Goal: Information Seeking & Learning: Learn about a topic

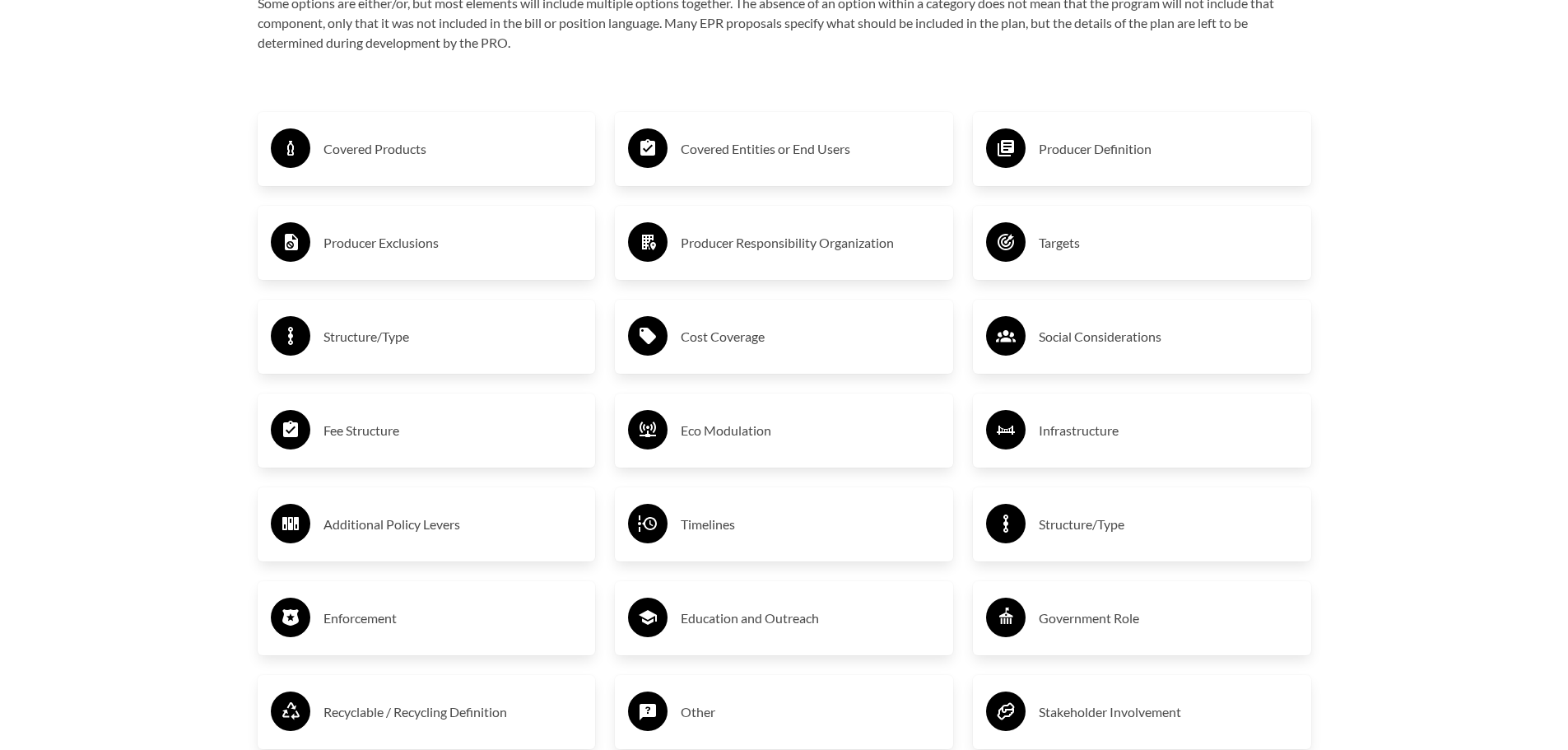
scroll to position [2797, 0]
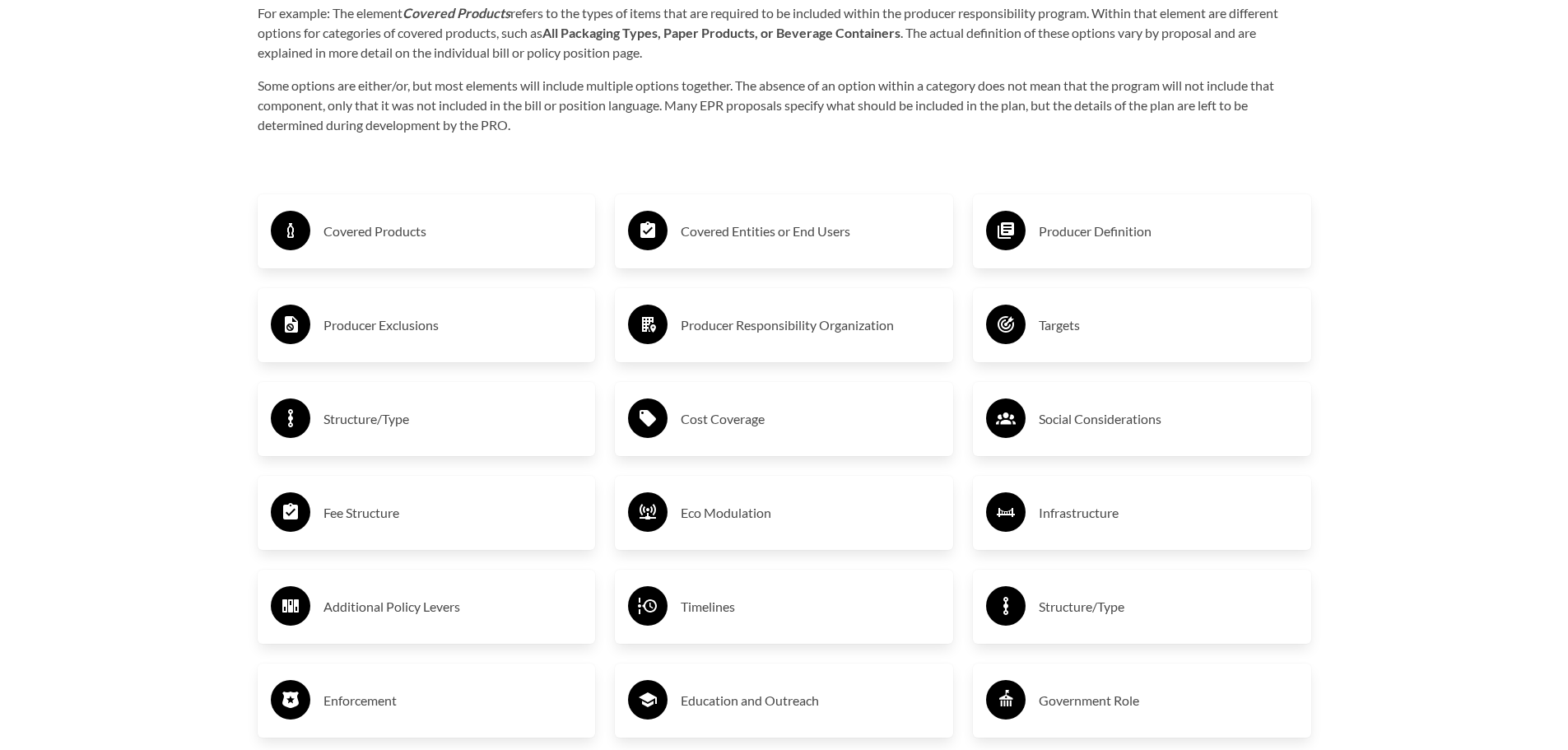
click at [395, 229] on h3 "Covered Products" at bounding box center [452, 231] width 259 height 26
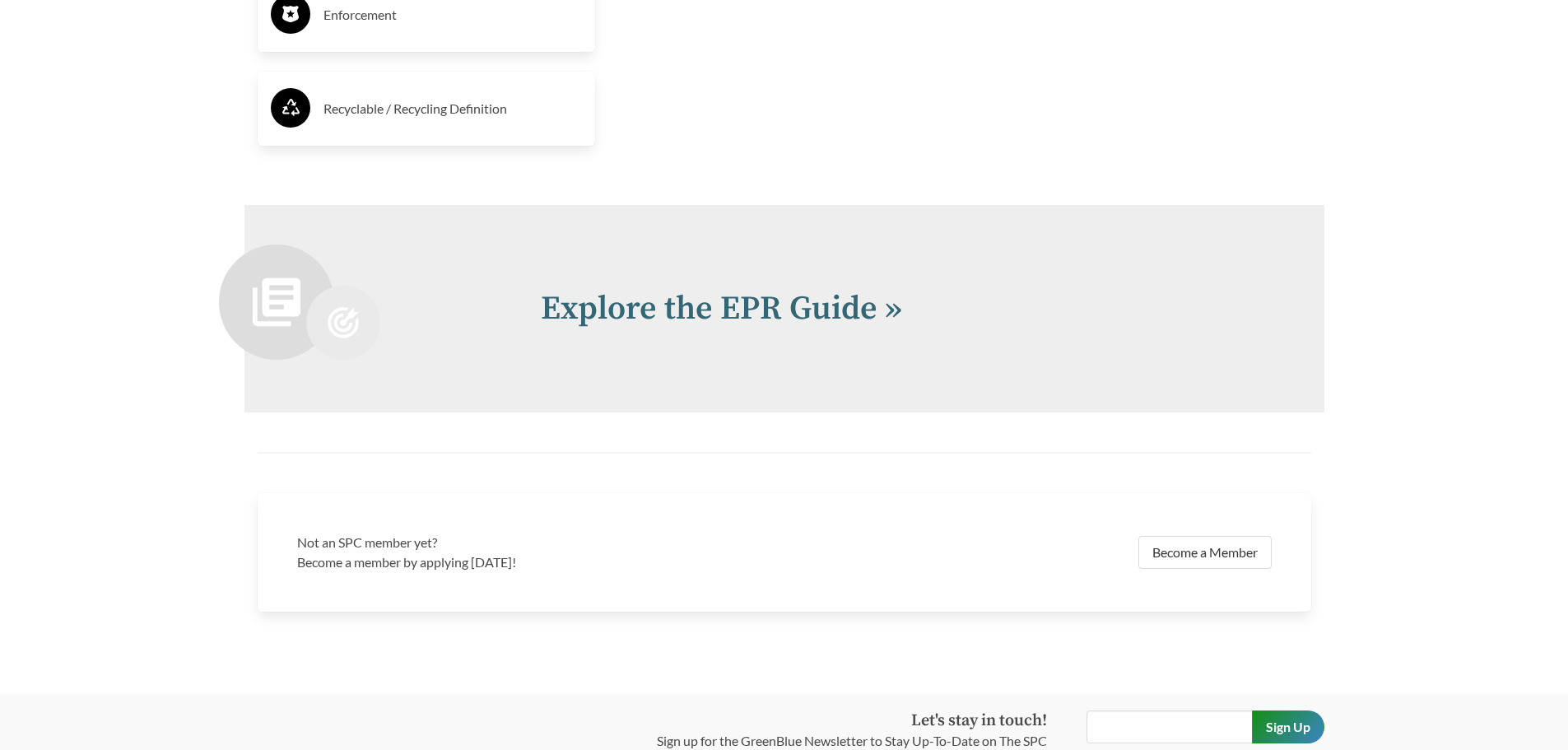
scroll to position [3846, 0]
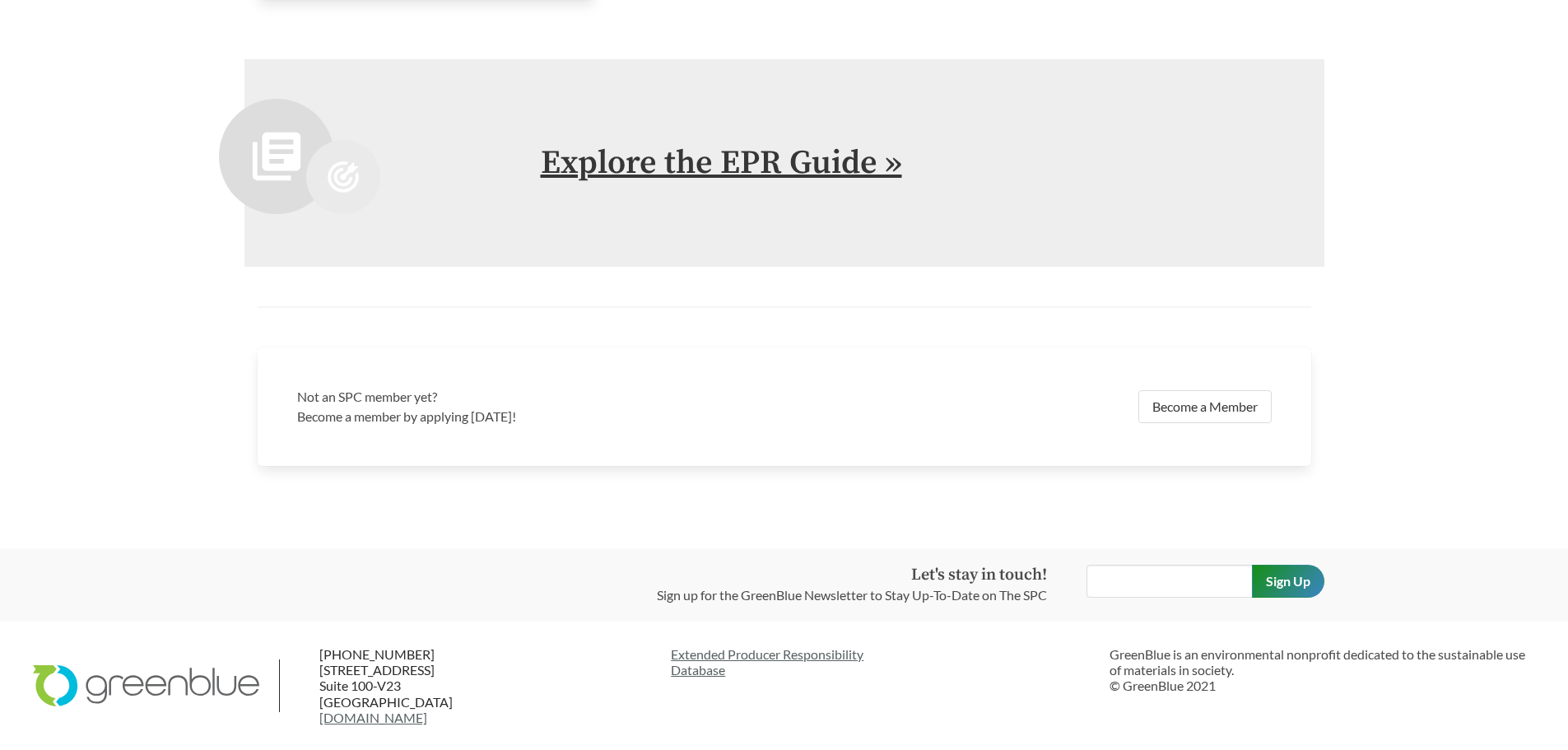
click at [766, 158] on link "Explore the EPR Guide »" at bounding box center [722, 163] width 362 height 41
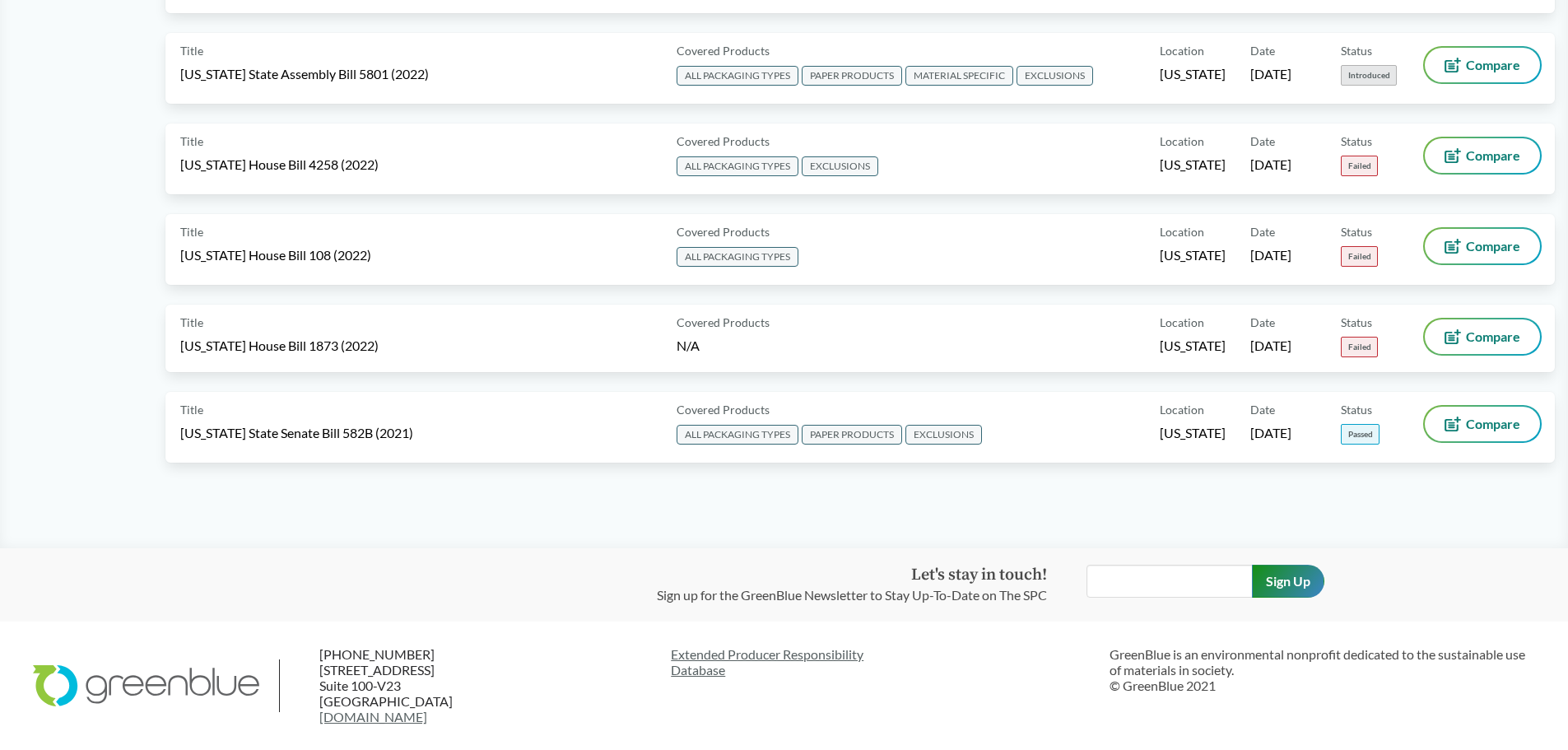
scroll to position [8314, 0]
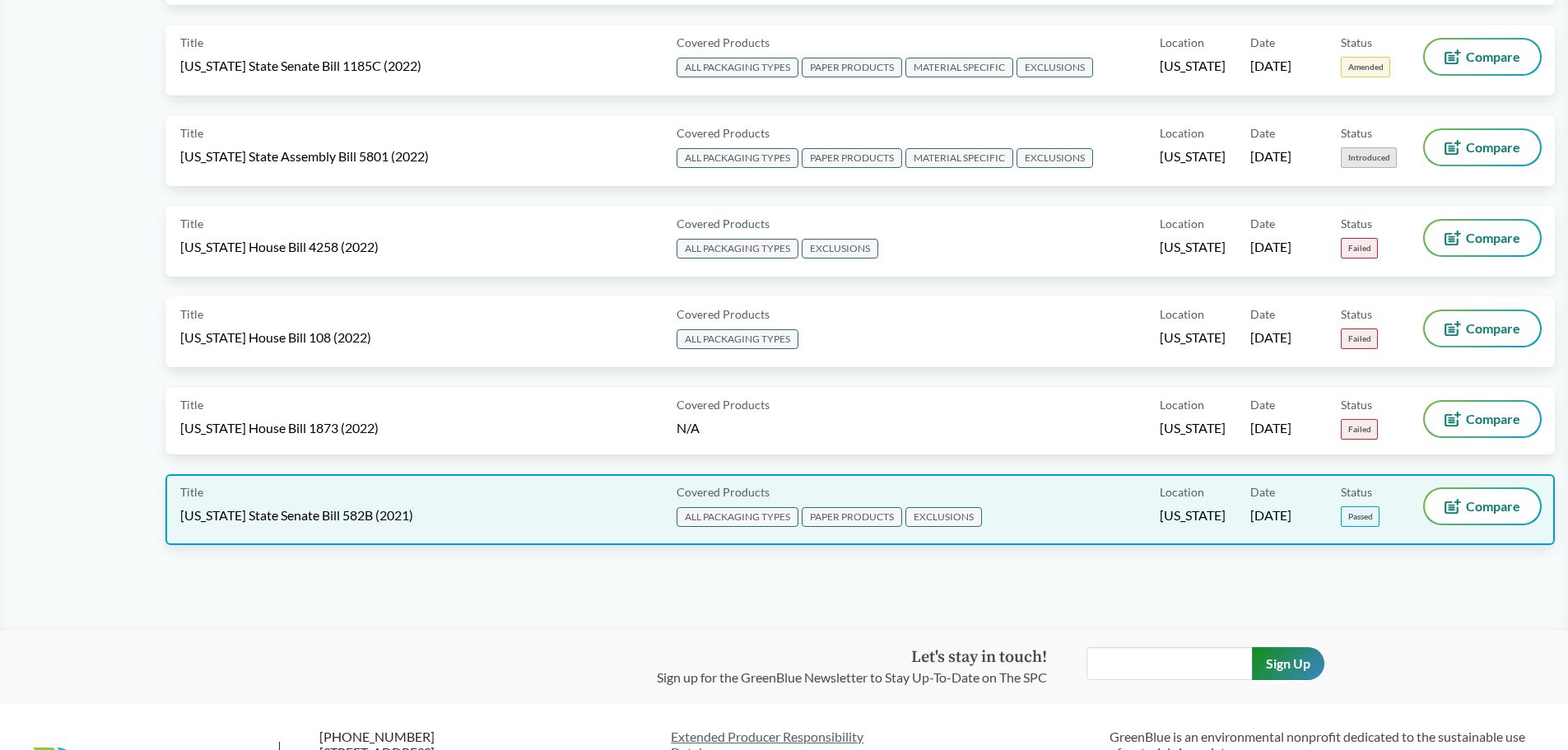
click at [760, 514] on span "ALL PACKAGING TYPES" at bounding box center [738, 517] width 122 height 20
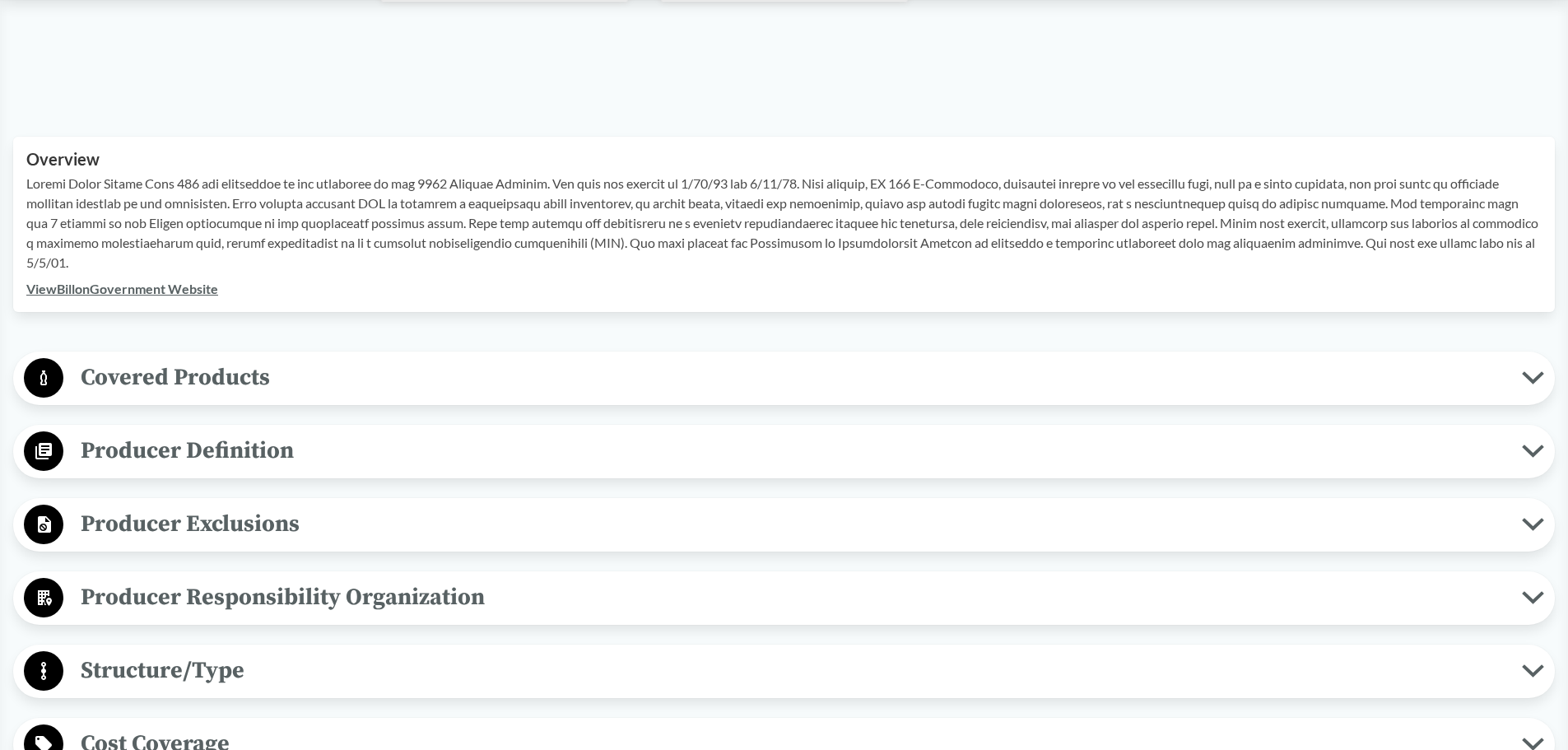
scroll to position [493, 0]
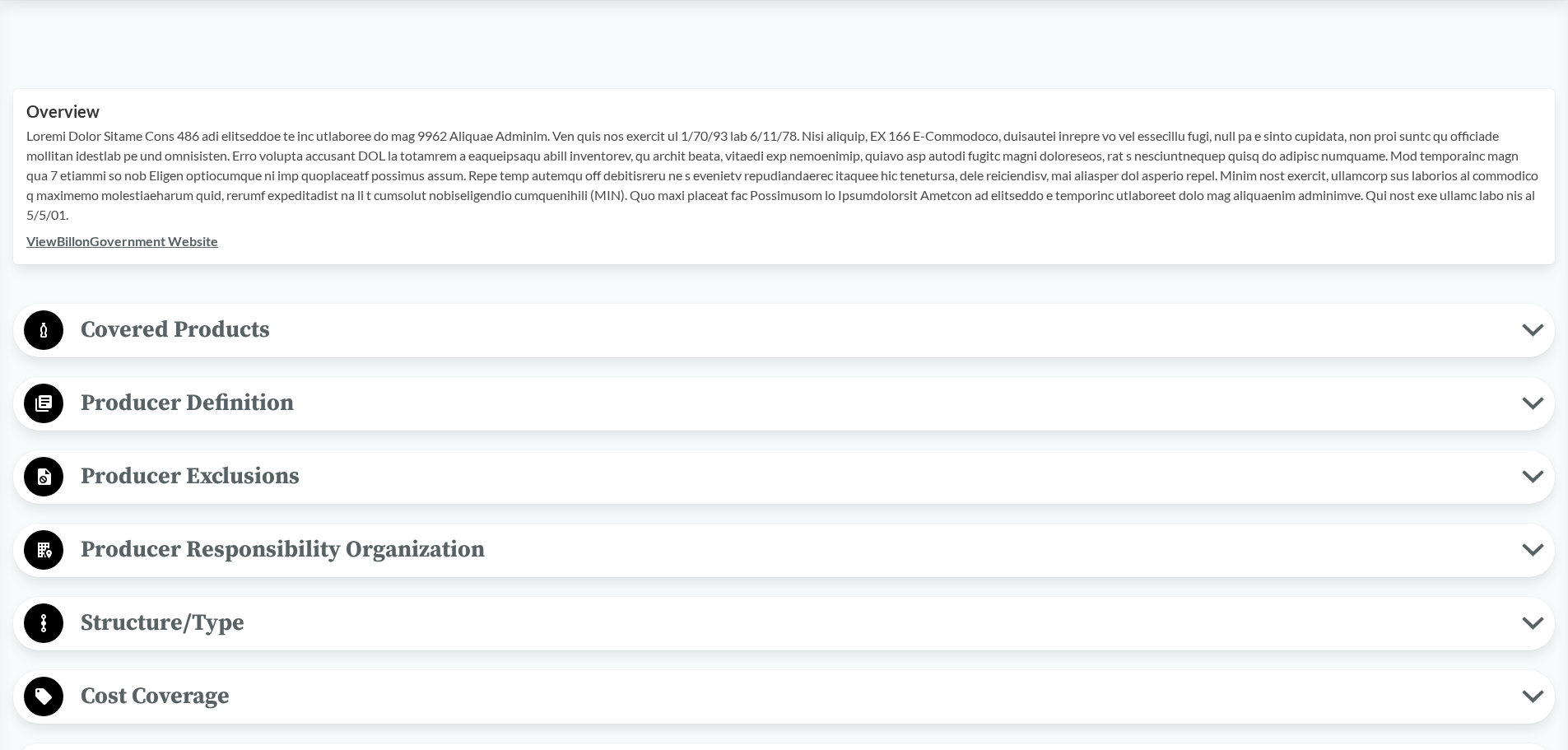
click at [154, 624] on span "Structure/Type" at bounding box center [793, 622] width 1459 height 37
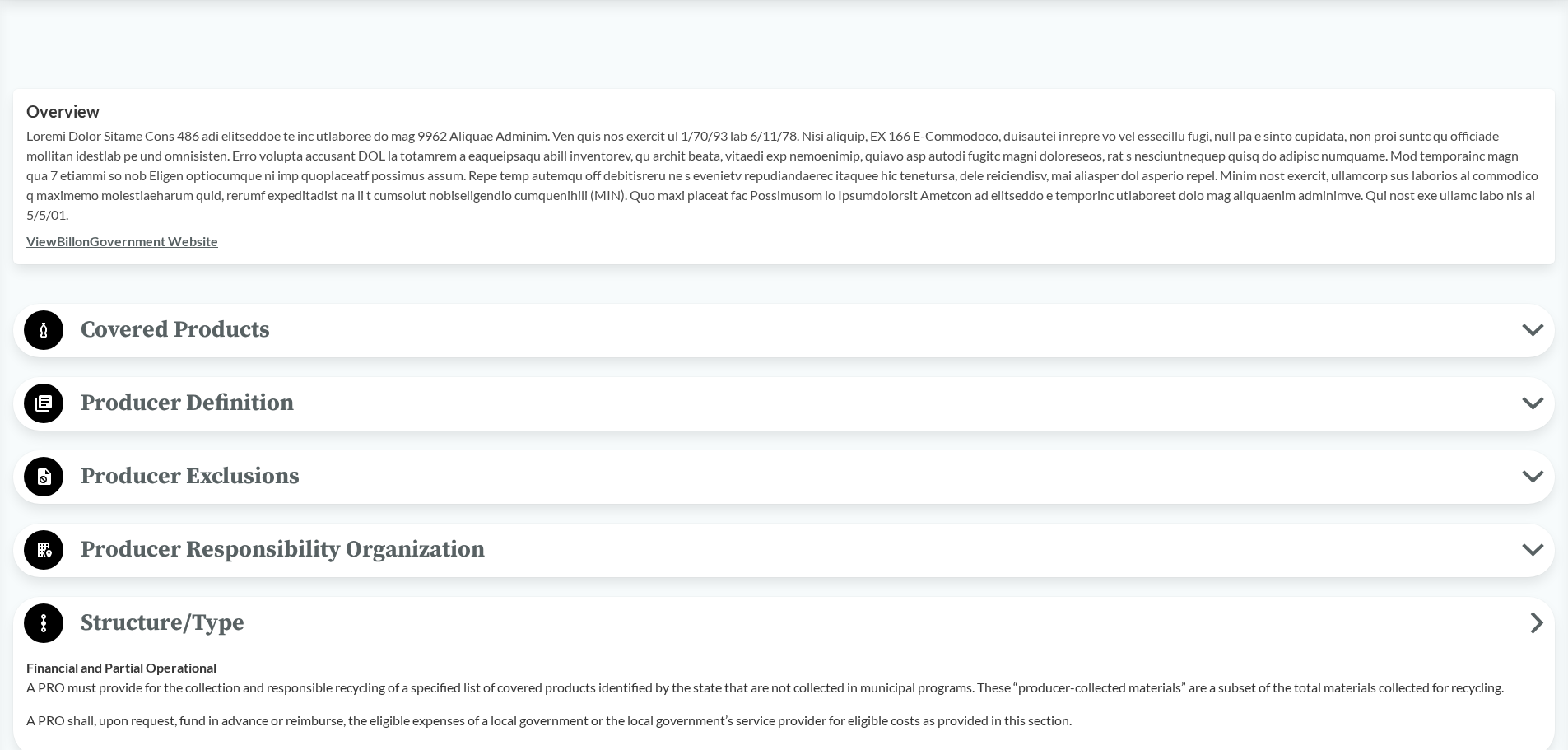
click at [236, 329] on span "Covered Products" at bounding box center [793, 329] width 1459 height 37
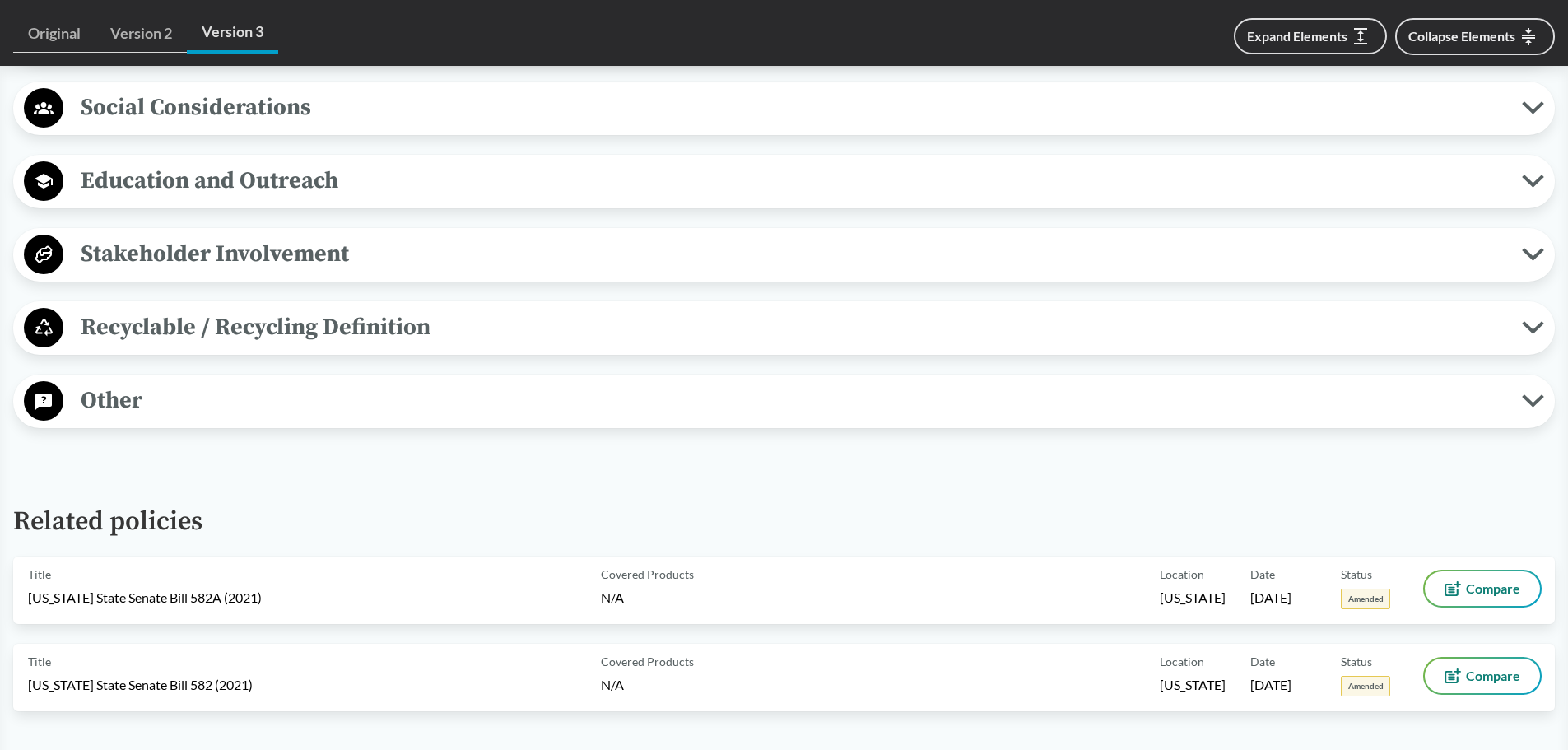
scroll to position [2140, 0]
